Goal: Information Seeking & Learning: Learn about a topic

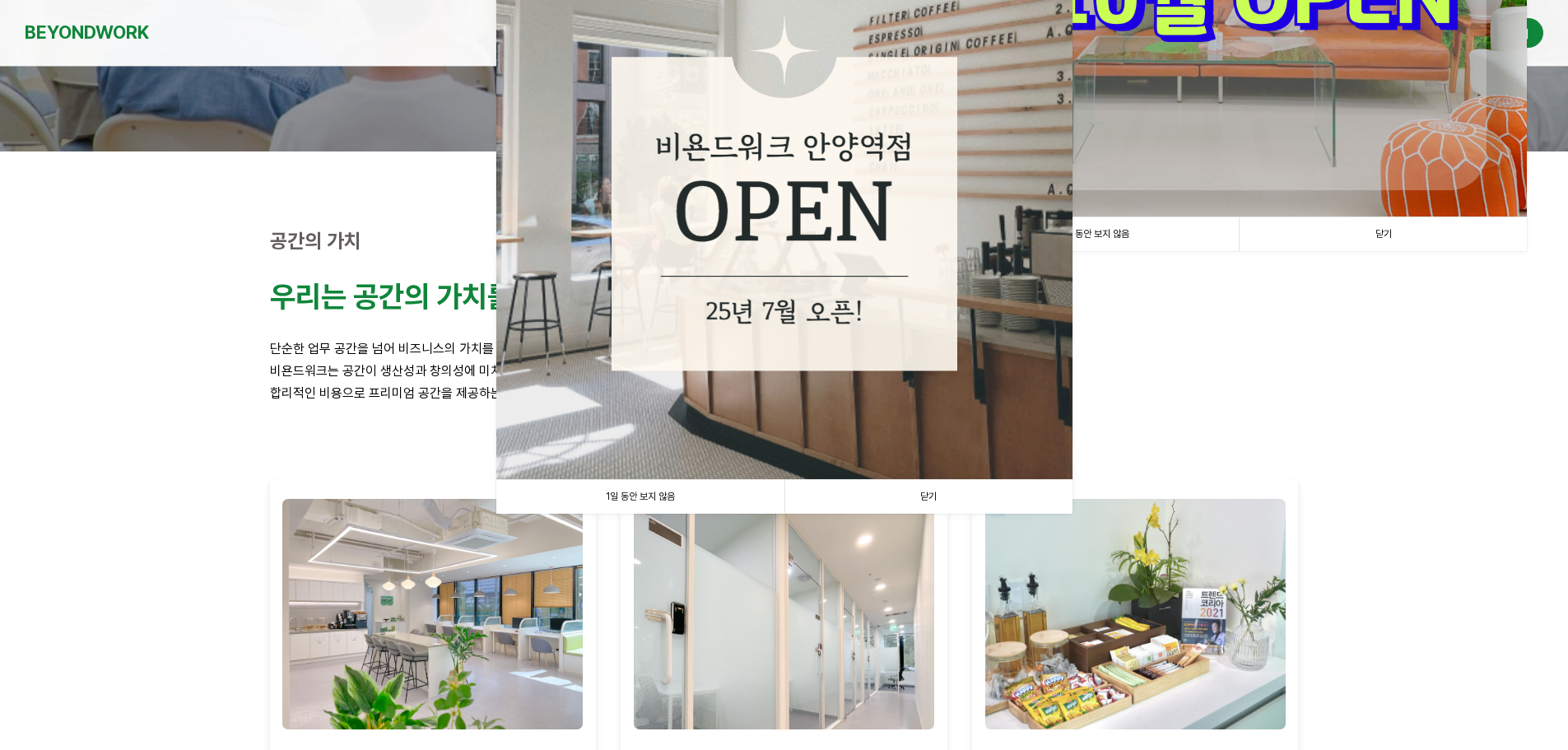
scroll to position [412, 0]
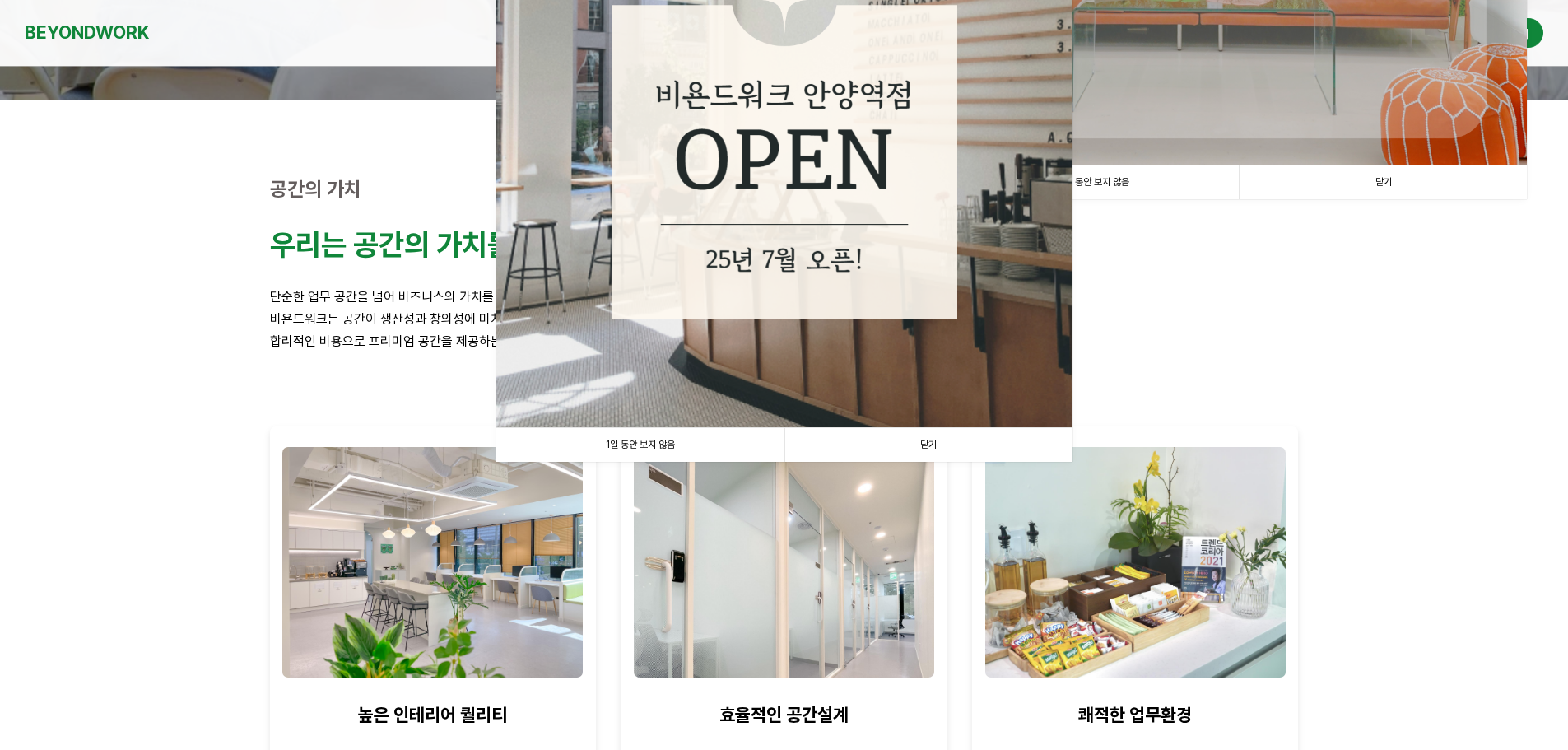
click at [683, 439] on link "1일 동안 보지 않음" at bounding box center [640, 445] width 288 height 33
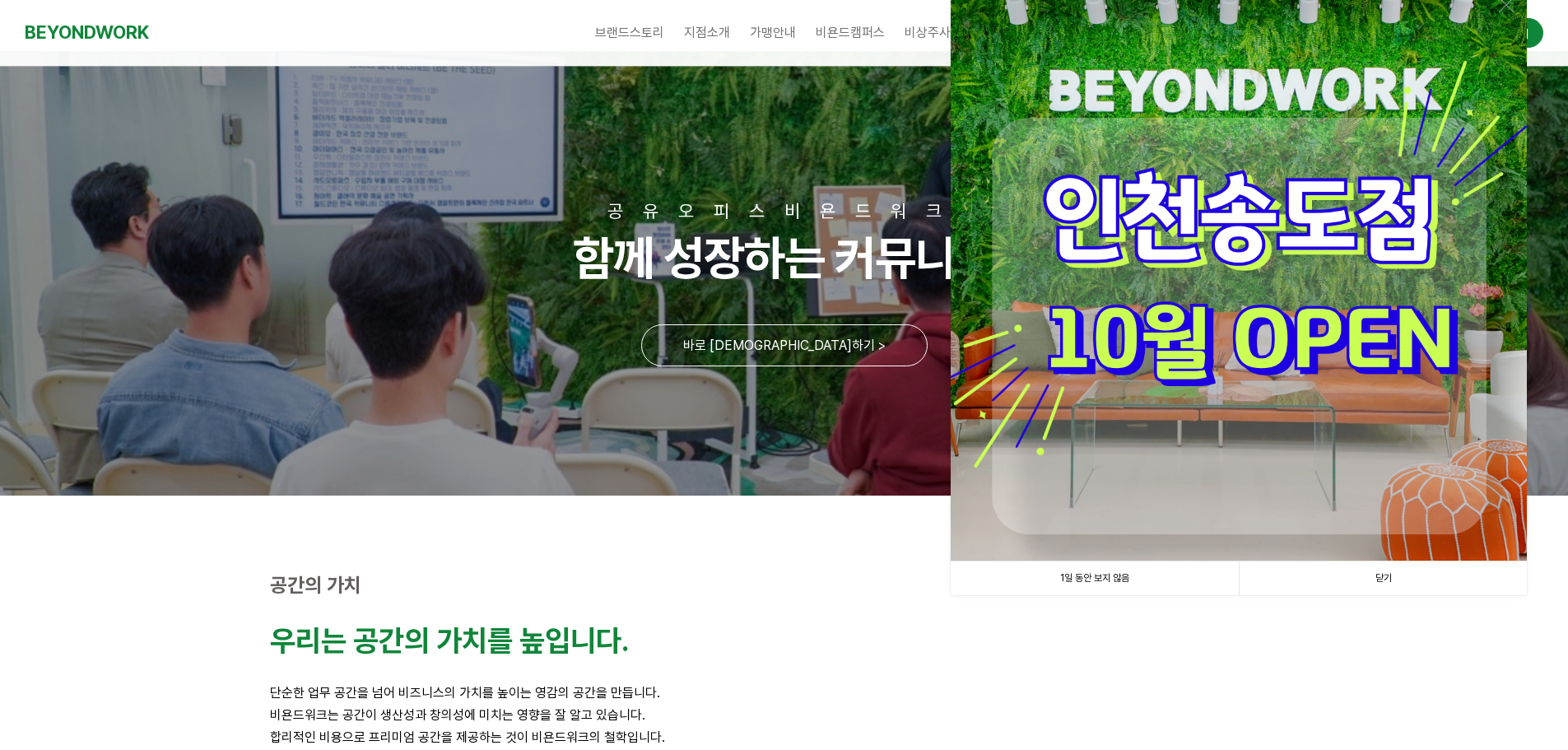
scroll to position [0, 0]
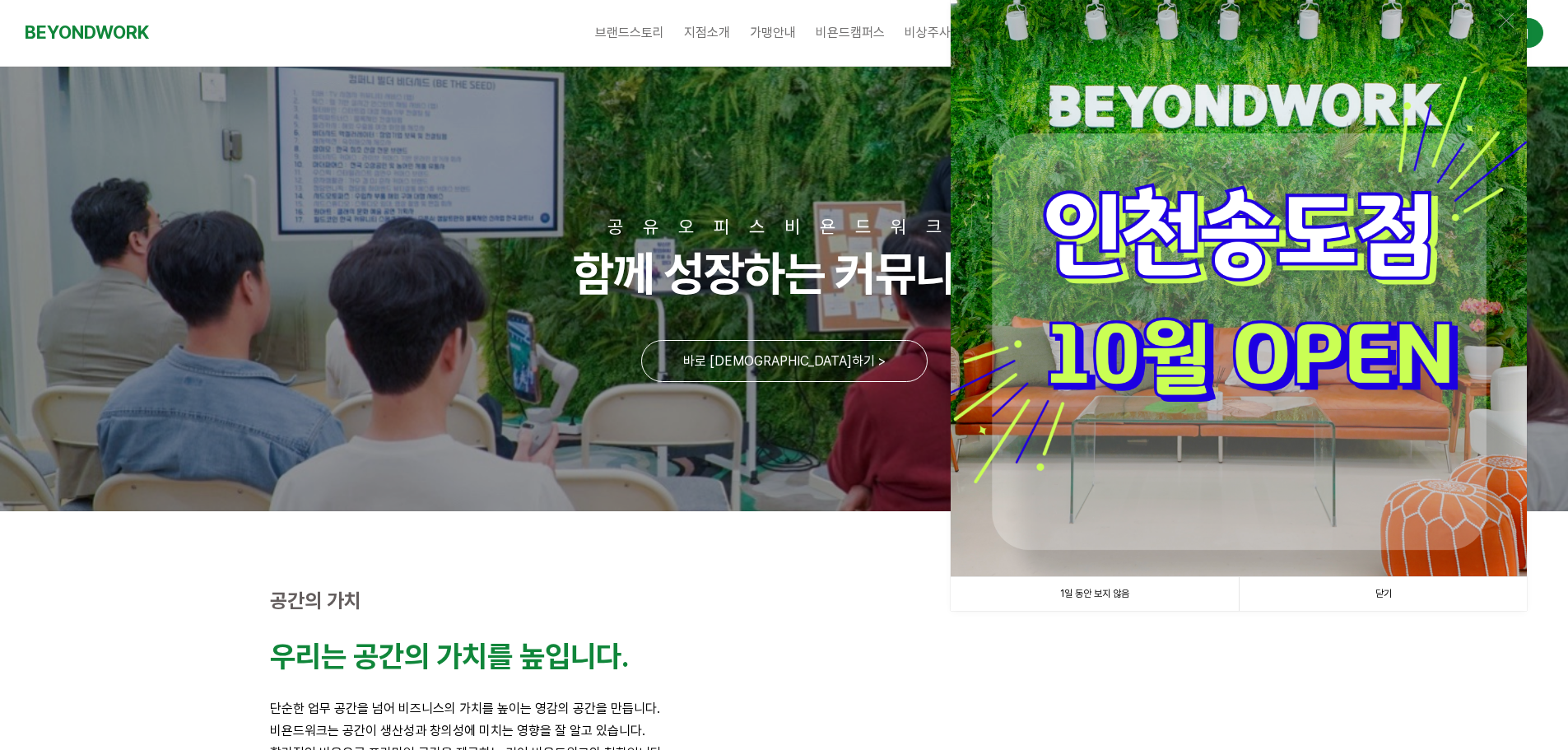
click at [1096, 594] on link "1일 동안 보지 않음" at bounding box center [1095, 594] width 288 height 33
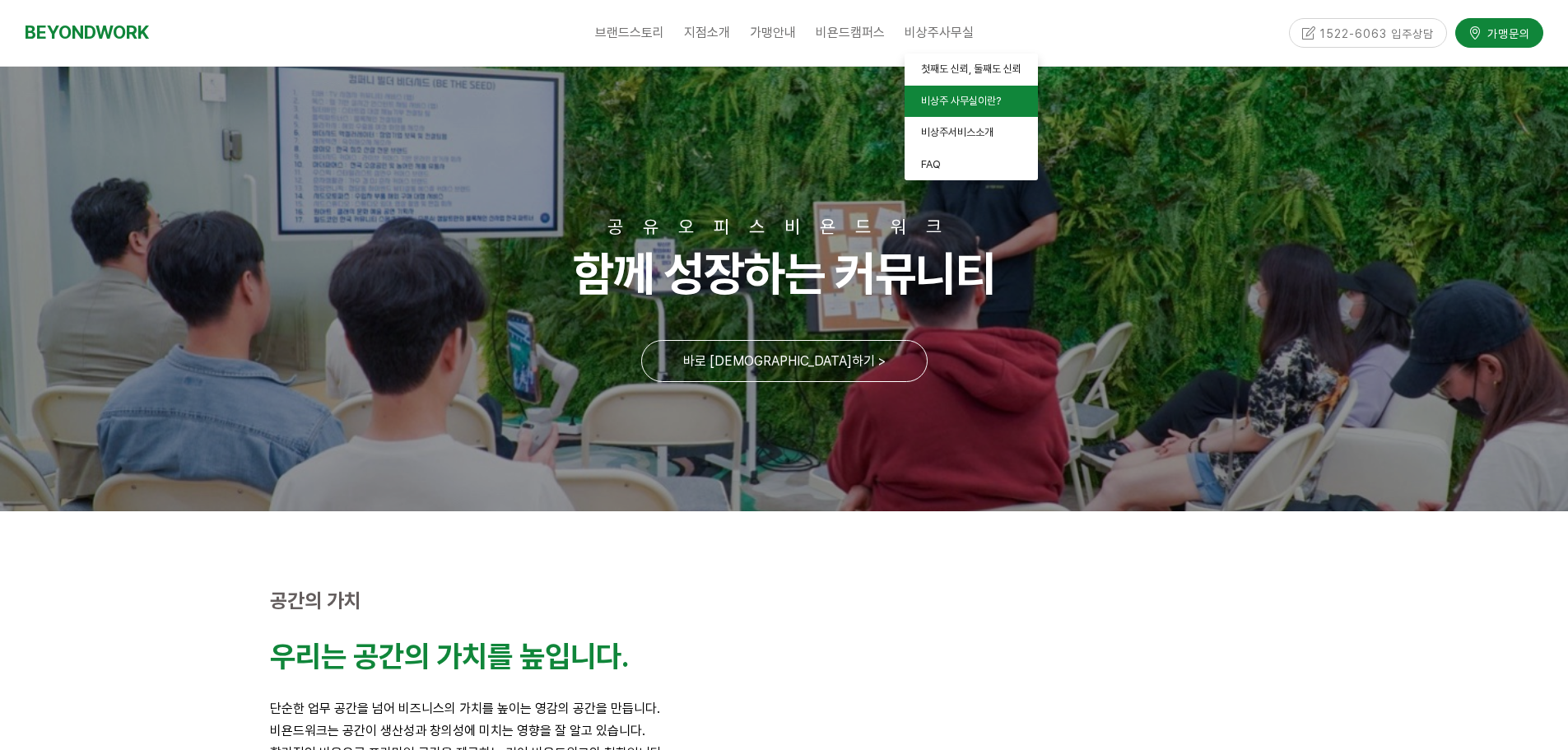
click at [948, 102] on span "비상주 사무실이란?" at bounding box center [960, 101] width 79 height 13
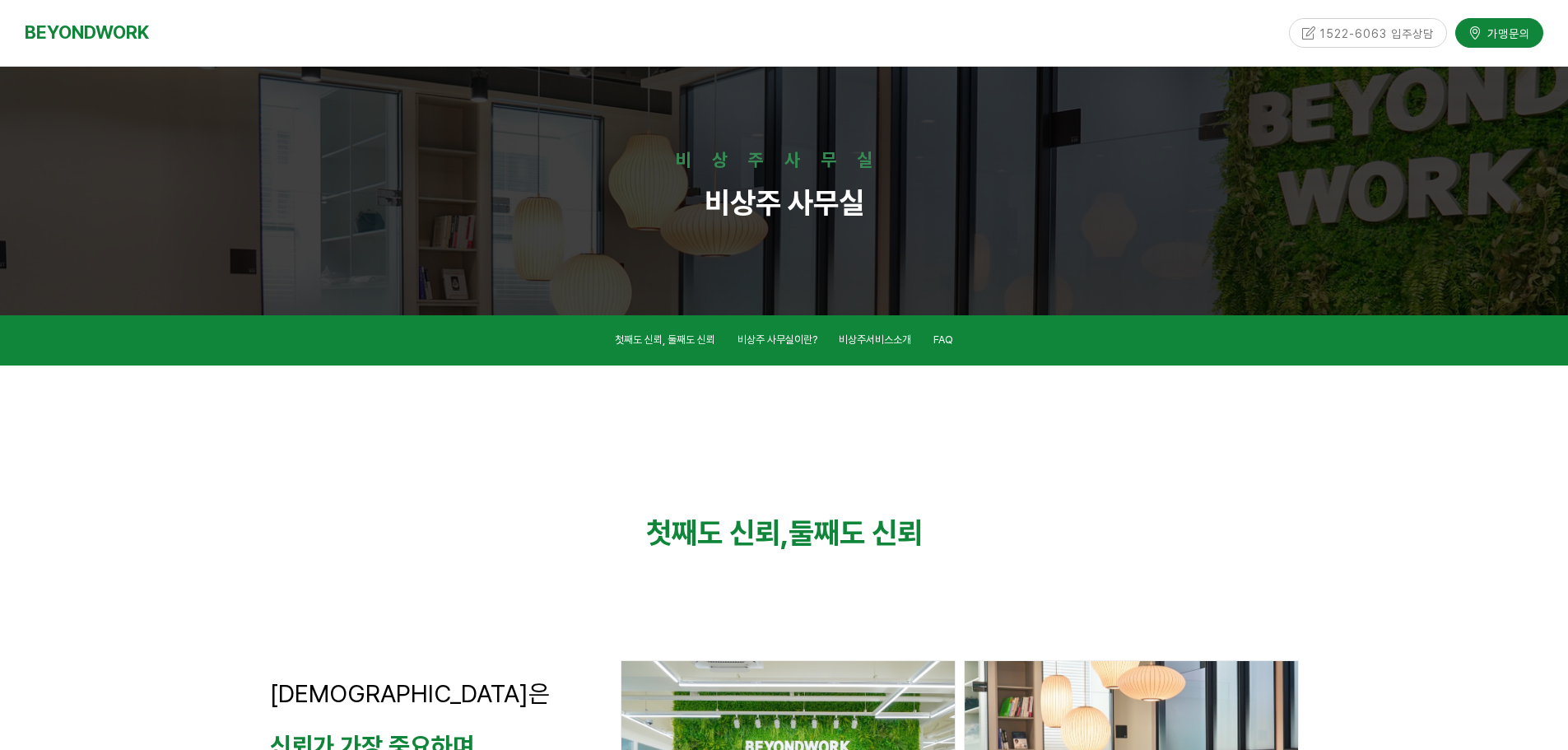
scroll to position [946, 0]
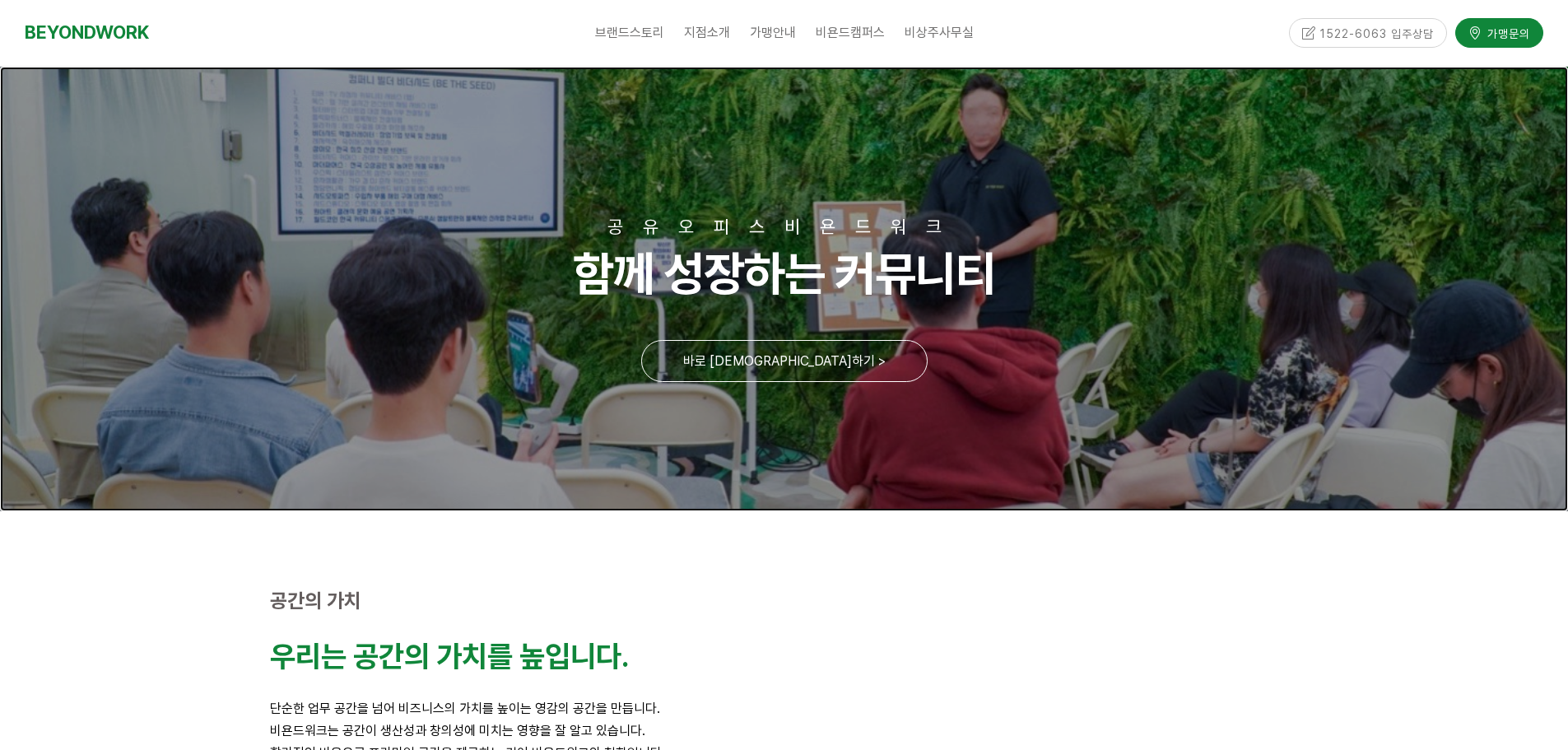
click at [786, 369] on link at bounding box center [784, 288] width 1568 height 444
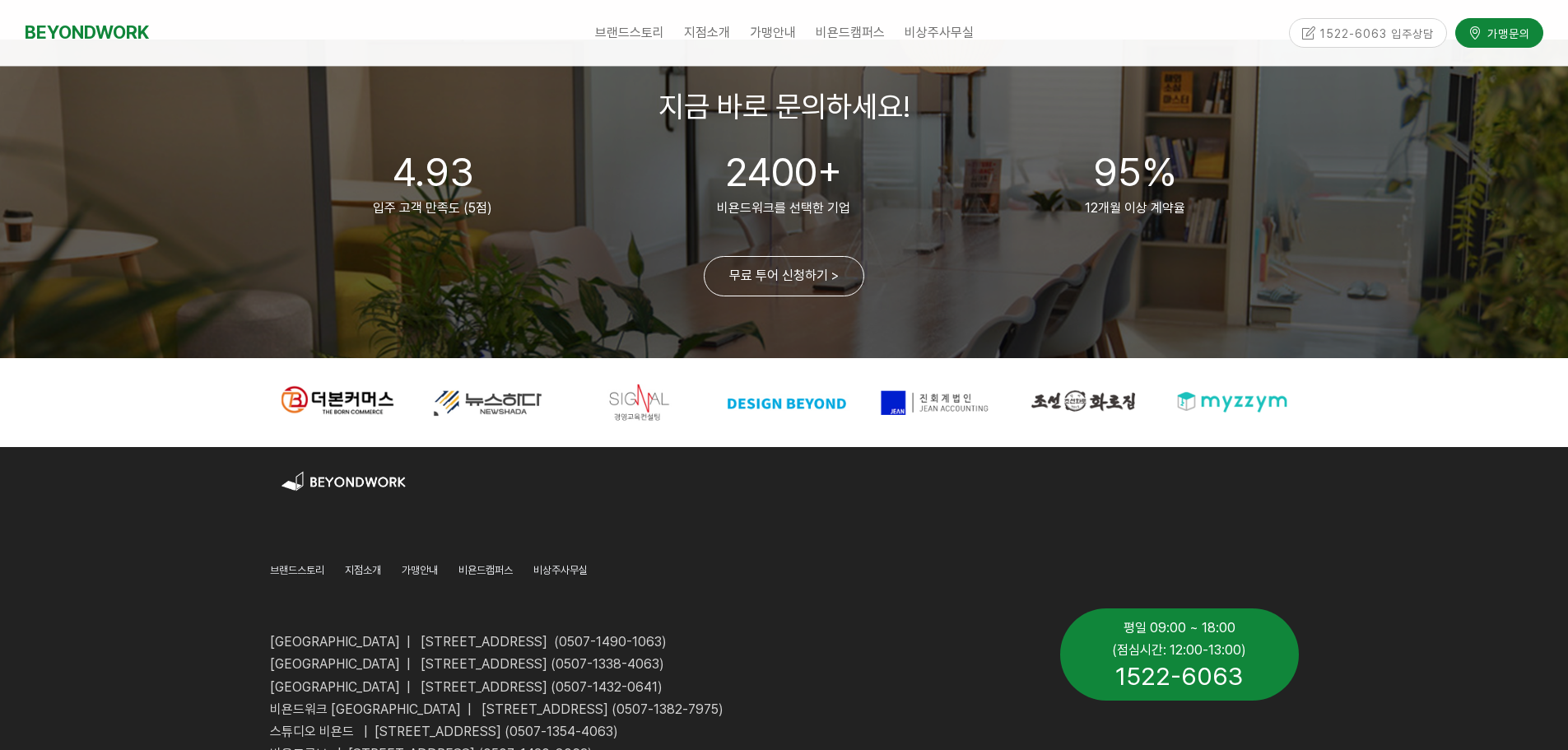
scroll to position [3869, 0]
